Goal: Transaction & Acquisition: Purchase product/service

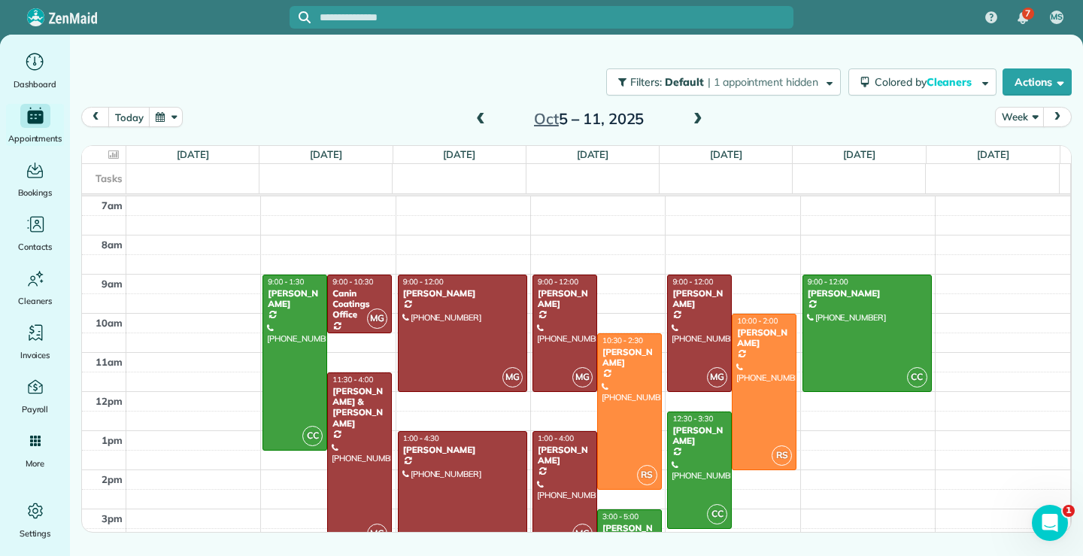
click at [483, 116] on span at bounding box center [480, 120] width 17 height 14
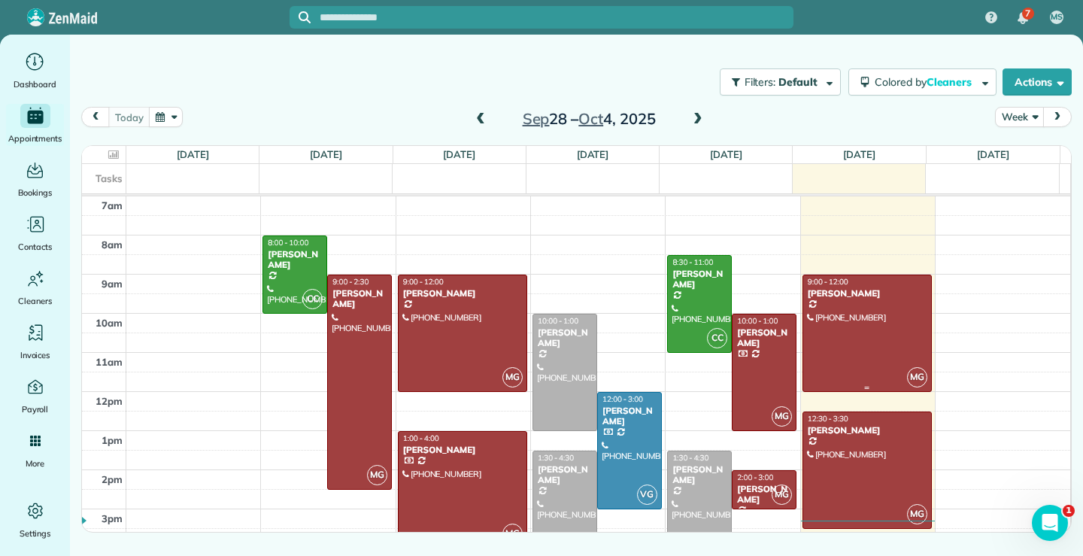
click at [865, 344] on div at bounding box center [867, 333] width 128 height 116
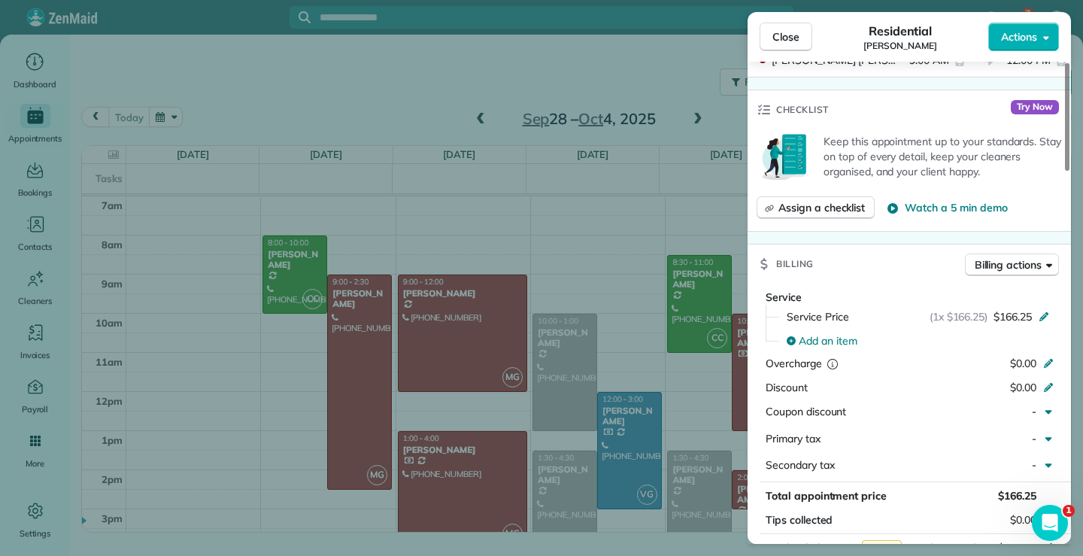
scroll to position [448, 0]
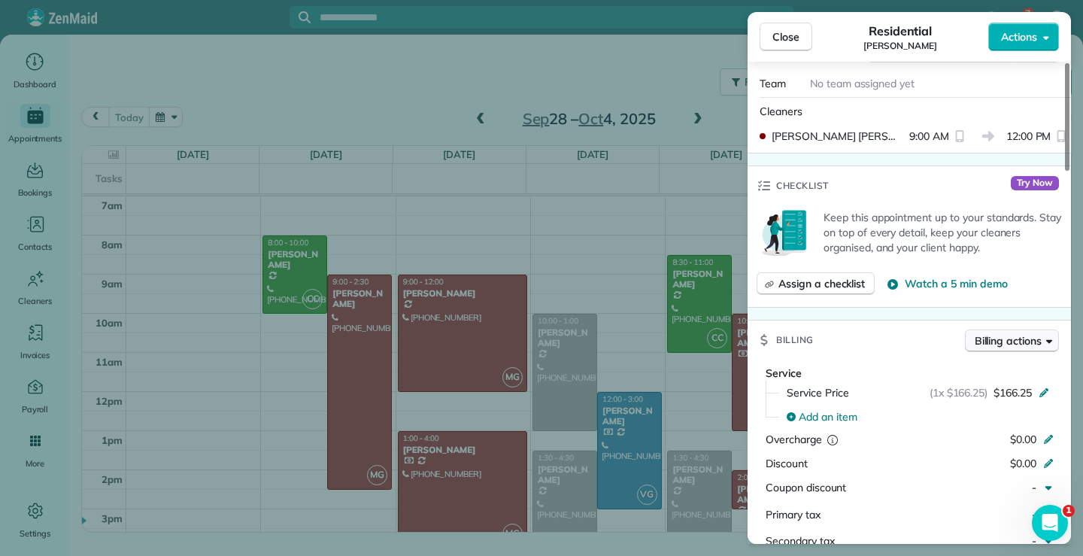
click at [1047, 335] on icon "button" at bounding box center [1049, 340] width 6 height 11
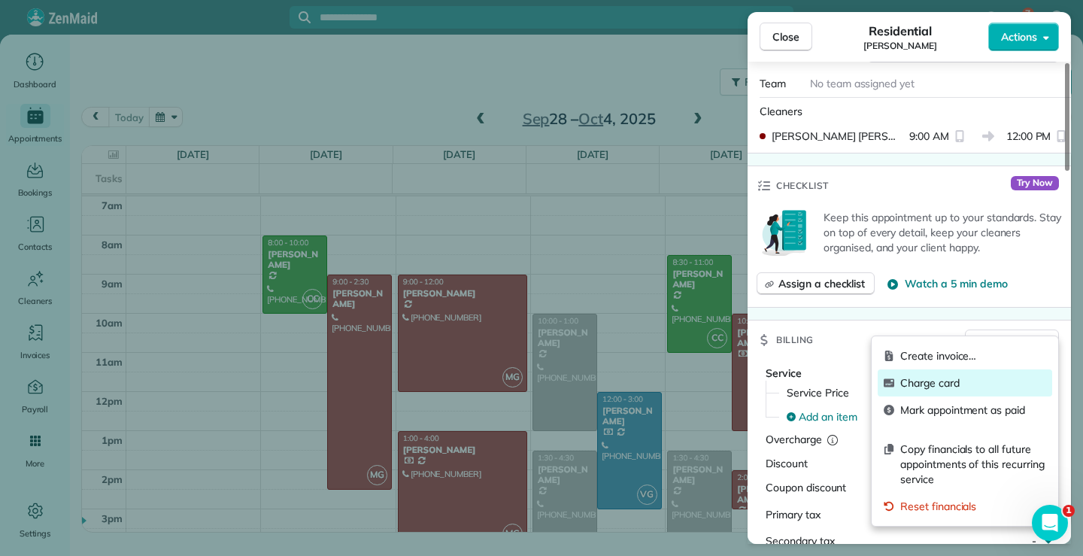
click at [938, 386] on span "Charge card" at bounding box center [973, 382] width 146 height 15
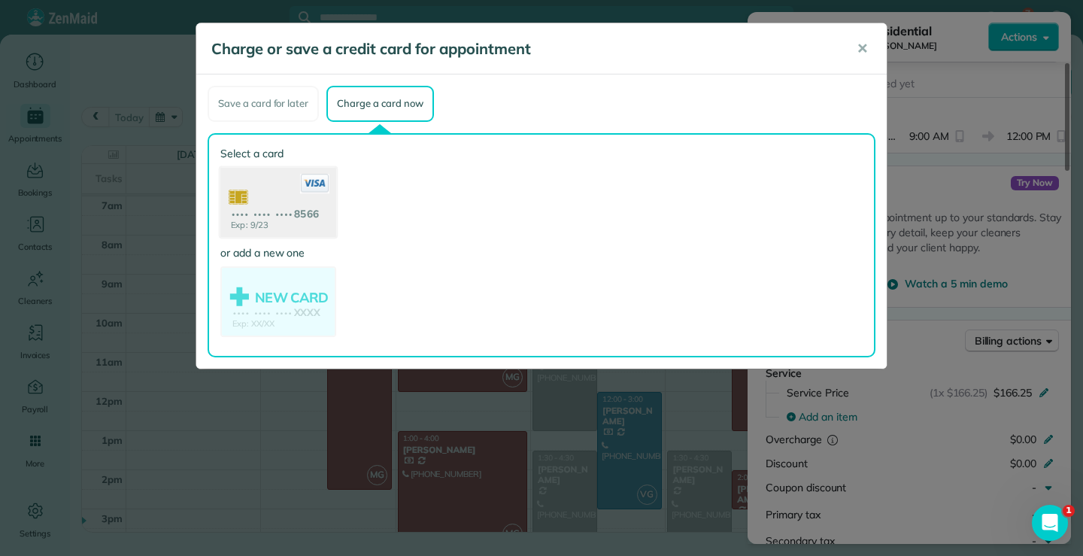
click at [288, 183] on use at bounding box center [278, 203] width 116 height 73
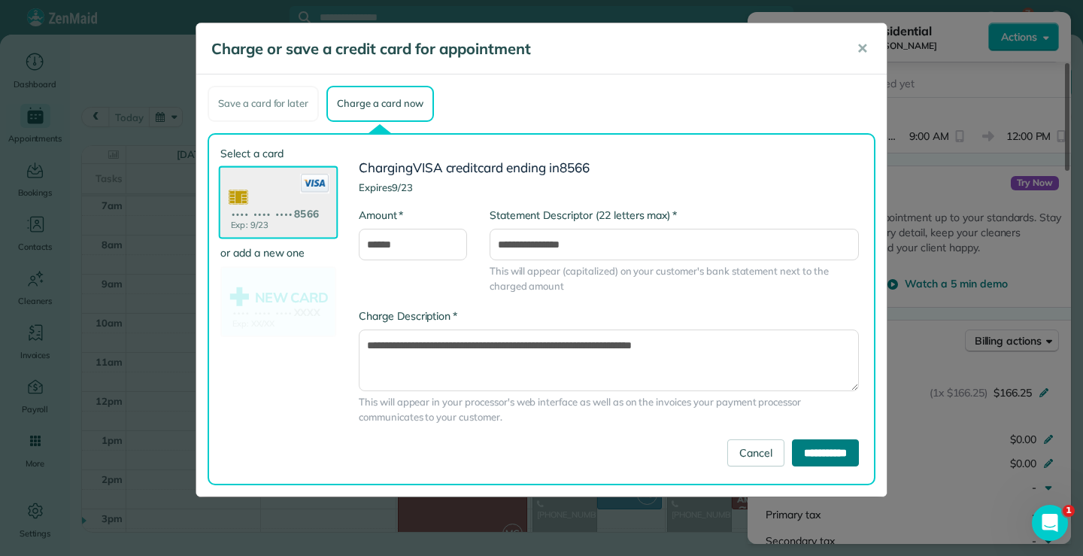
click at [832, 446] on input "**********" at bounding box center [825, 452] width 67 height 27
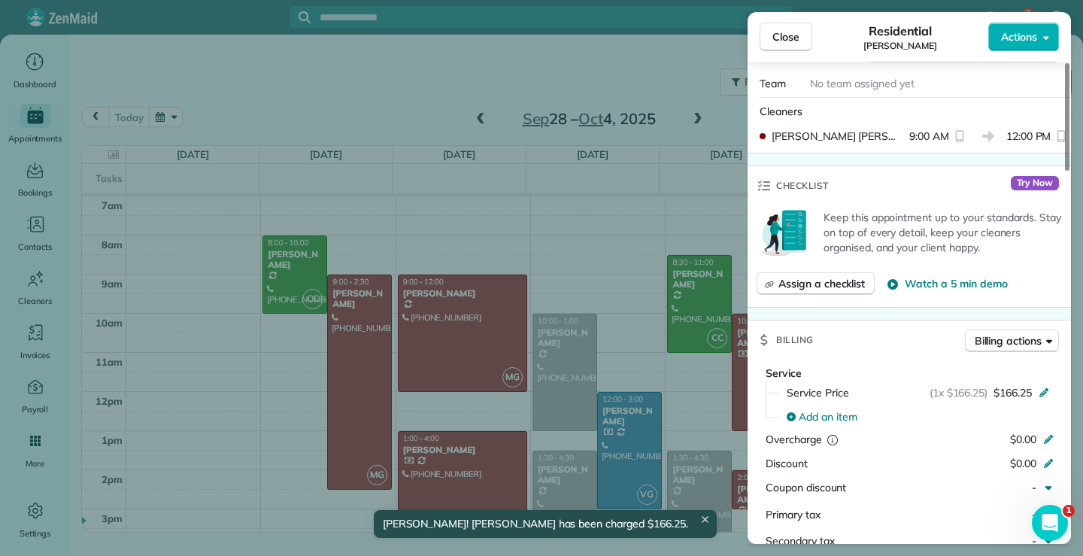
scroll to position [677, 0]
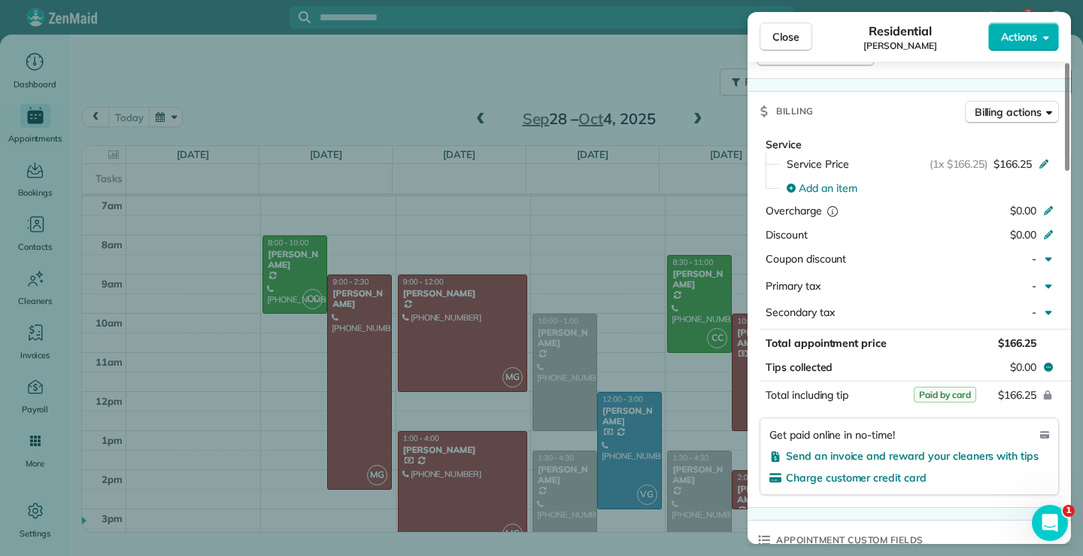
click at [788, 24] on button "Close" at bounding box center [785, 37] width 53 height 29
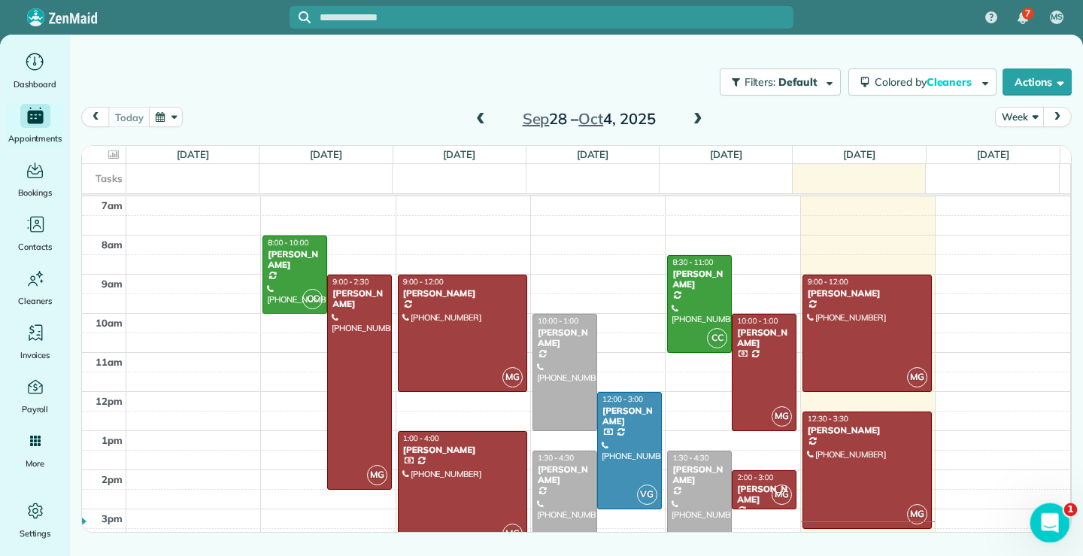
click at [1059, 507] on div "Open Intercom Messenger" at bounding box center [1048, 521] width 50 height 50
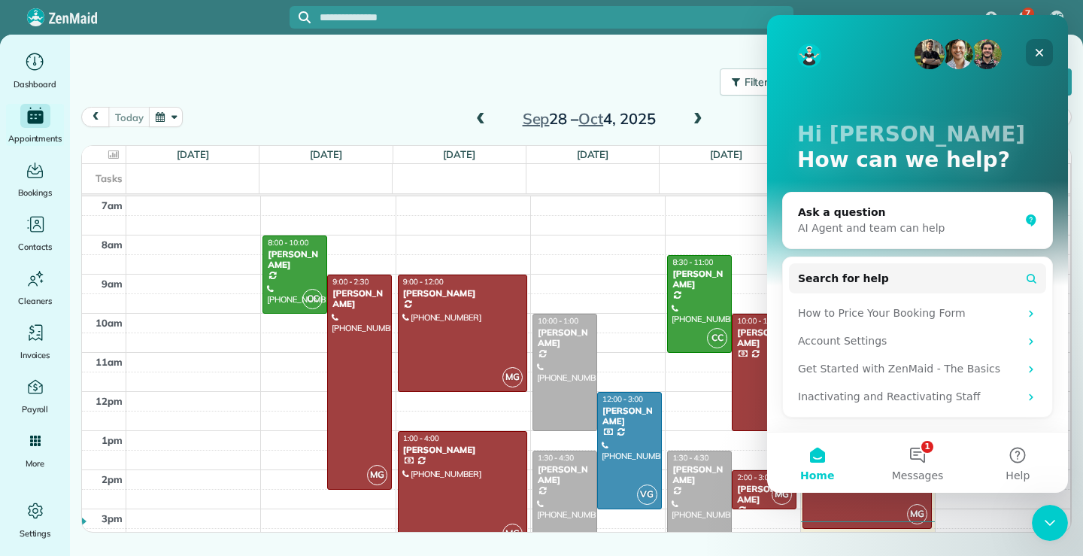
click at [1045, 47] on div "Close" at bounding box center [1039, 52] width 27 height 27
